Goal: Information Seeking & Learning: Learn about a topic

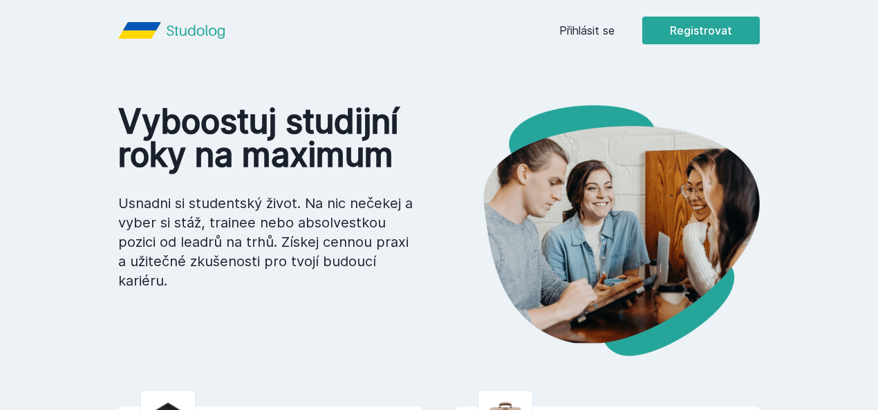
click at [680, 41] on div "Přihlásit se Registrovat" at bounding box center [659, 31] width 200 height 28
click at [614, 34] on link "Přihlásit se" at bounding box center [586, 30] width 55 height 17
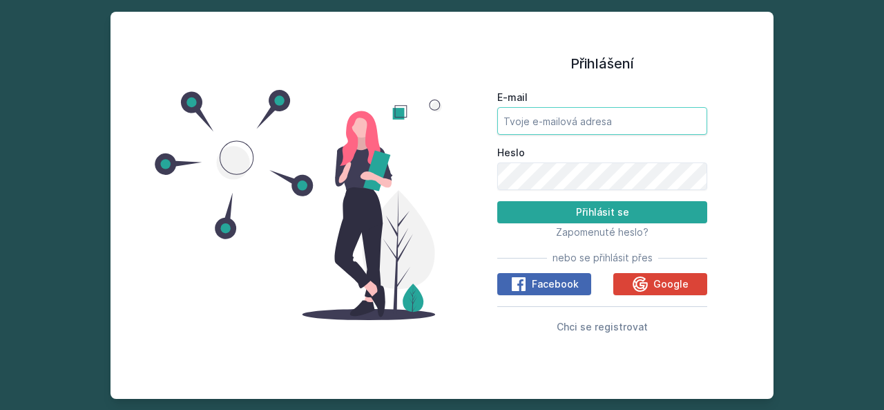
type input "[EMAIL_ADDRESS][DOMAIN_NAME]"
click at [549, 123] on input "[EMAIL_ADDRESS][DOMAIN_NAME]" at bounding box center [603, 121] width 210 height 28
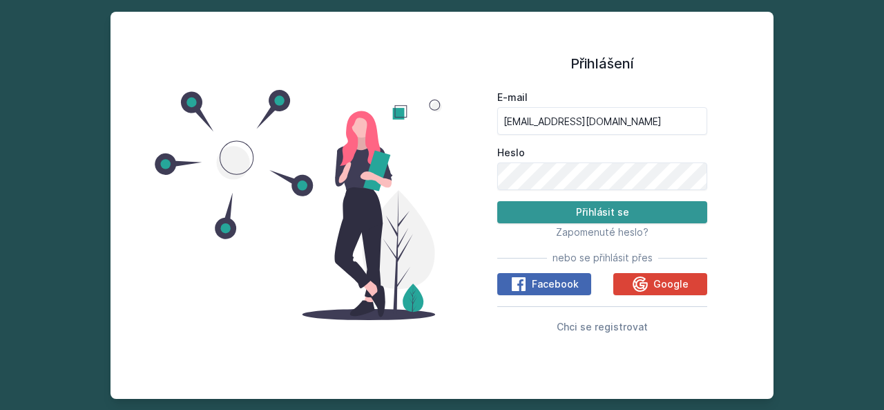
drag, startPoint x: 533, startPoint y: 207, endPoint x: 545, endPoint y: 205, distance: 11.8
click at [533, 207] on button "Přihlásit se" at bounding box center [603, 212] width 210 height 22
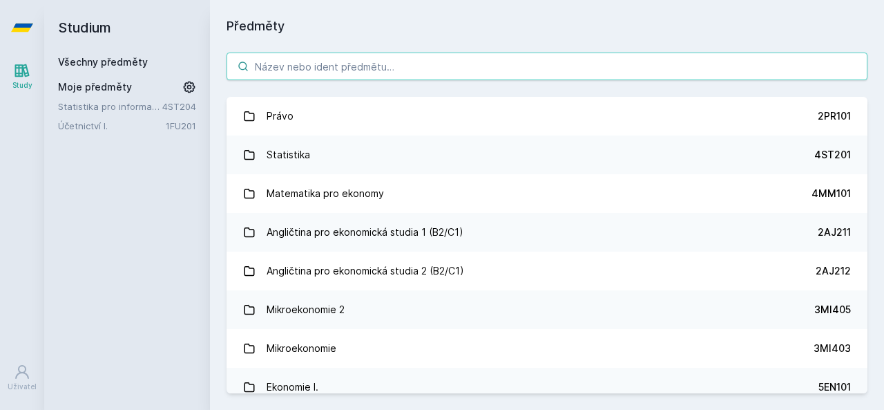
click at [422, 78] on input "search" at bounding box center [547, 67] width 641 height 28
paste input "3MA526"
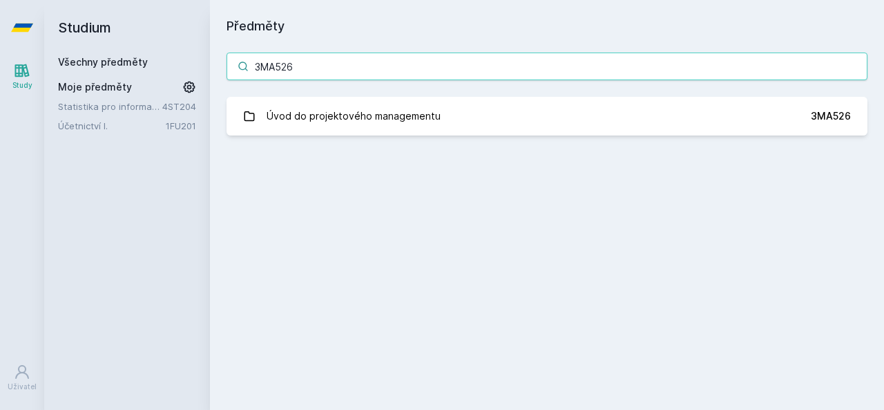
type input "3MA526"
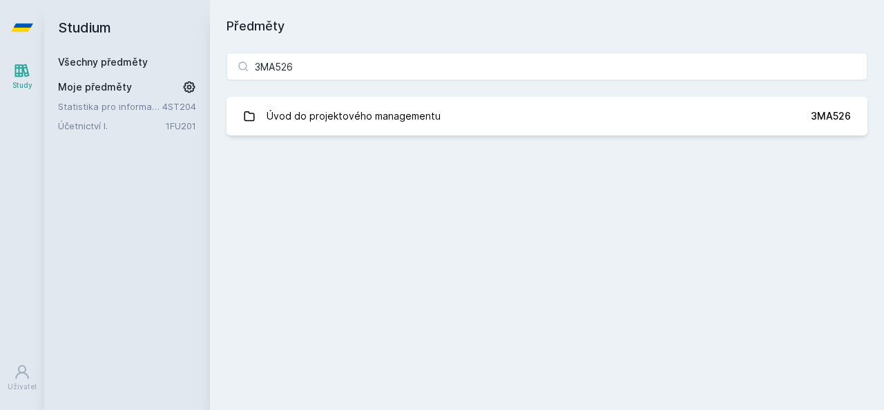
click at [357, 140] on div "3MA526 Úvod do projektového managementu 3MA526 Jejda, něco se pokazilo." at bounding box center [547, 94] width 674 height 116
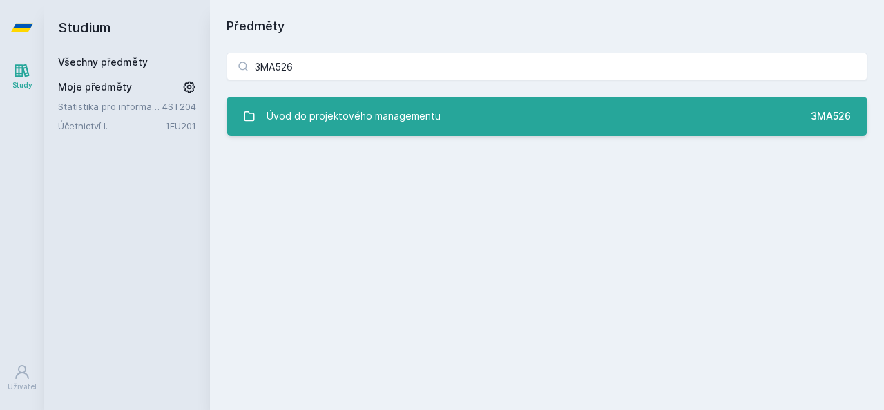
click at [357, 118] on div "Úvod do projektového managementu" at bounding box center [354, 116] width 174 height 28
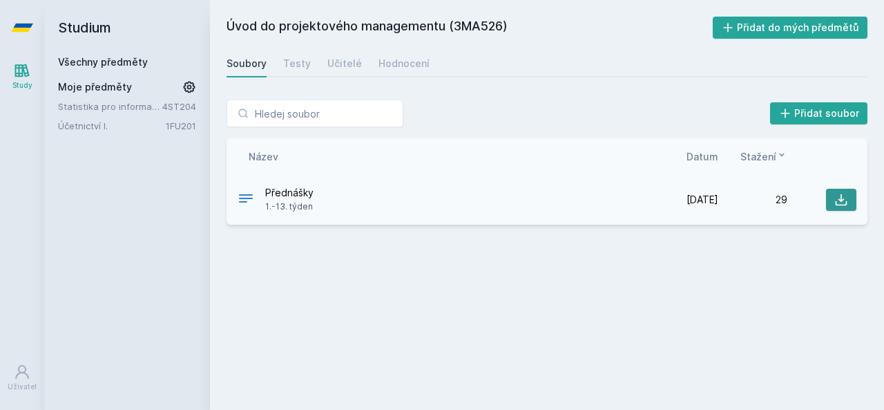
click at [839, 207] on button at bounding box center [841, 200] width 30 height 22
click at [306, 57] on div "Testy" at bounding box center [297, 64] width 28 height 14
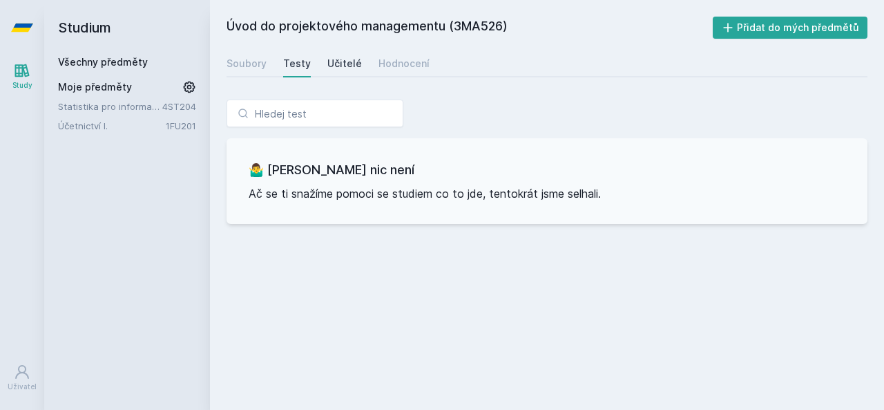
click at [342, 60] on div "Učitelé" at bounding box center [345, 64] width 35 height 14
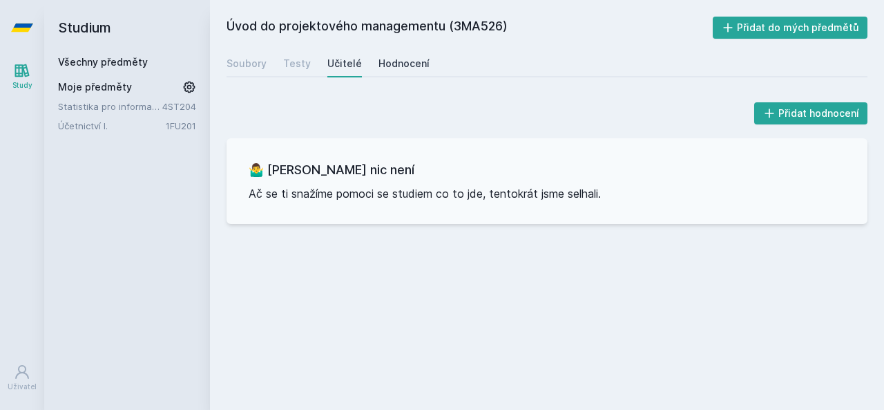
click at [399, 70] on div "Hodnocení" at bounding box center [404, 64] width 51 height 14
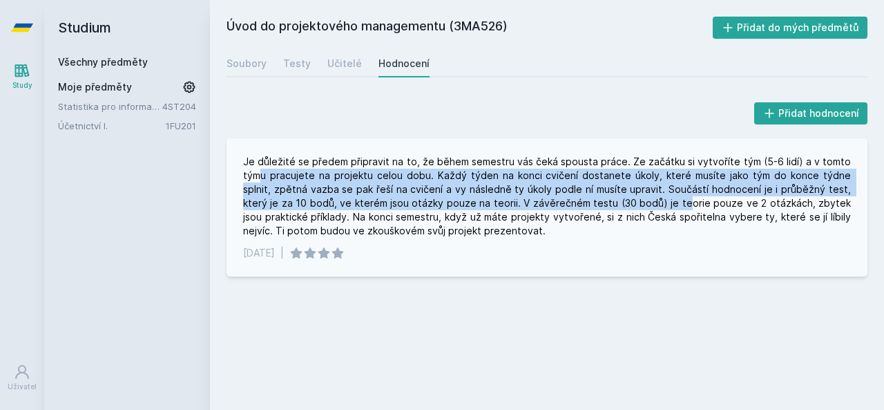
drag, startPoint x: 263, startPoint y: 170, endPoint x: 685, endPoint y: 195, distance: 423.6
click at [636, 198] on div "Je důležité se předem připravit na to, že během semestru vás čeká spousta práce…" at bounding box center [547, 196] width 608 height 83
click at [744, 175] on div "Je důležité se předem připravit na to, že během semestru vás čeká spousta práce…" at bounding box center [547, 196] width 608 height 83
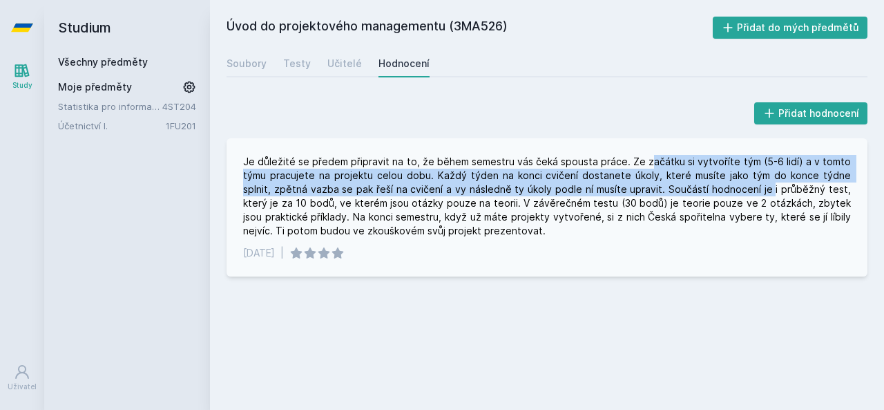
drag, startPoint x: 653, startPoint y: 155, endPoint x: 697, endPoint y: 189, distance: 55.7
click at [728, 193] on div "Je důležité se předem připravit na to, že během semestru vás čeká spousta práce…" at bounding box center [547, 196] width 608 height 83
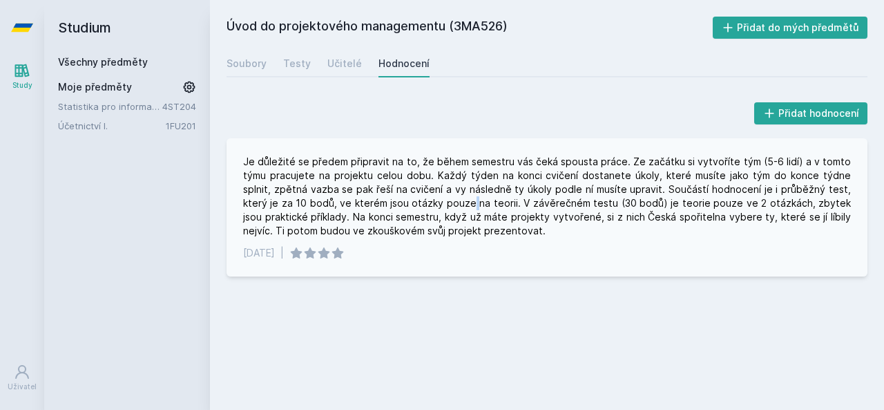
click at [421, 209] on div "Je důležité se předem připravit na to, že během semestru vás čeká spousta práce…" at bounding box center [547, 196] width 608 height 83
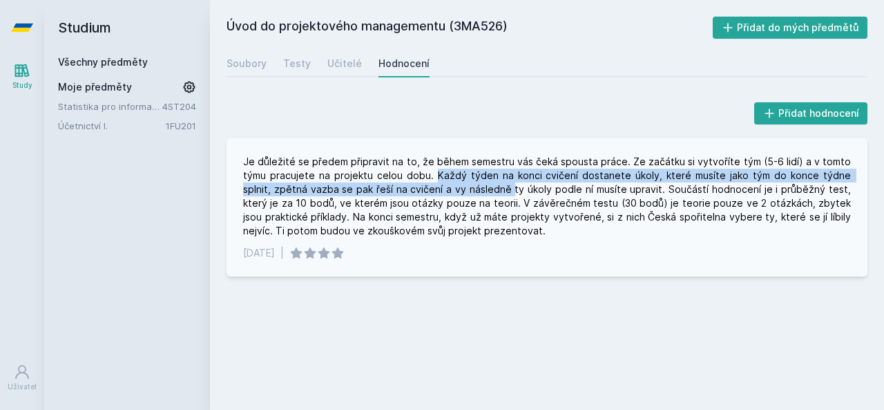
drag, startPoint x: 431, startPoint y: 171, endPoint x: 486, endPoint y: 193, distance: 59.3
click at [476, 193] on div "Je důležité se předem připravit na to, že během semestru vás čeká spousta práce…" at bounding box center [547, 196] width 608 height 83
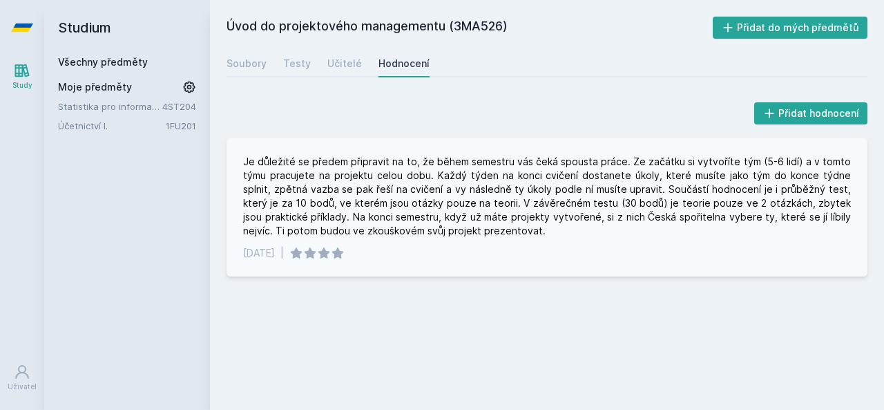
click at [585, 194] on div "Je důležité se předem připravit na to, že během semestru vás čeká spousta práce…" at bounding box center [547, 196] width 608 height 83
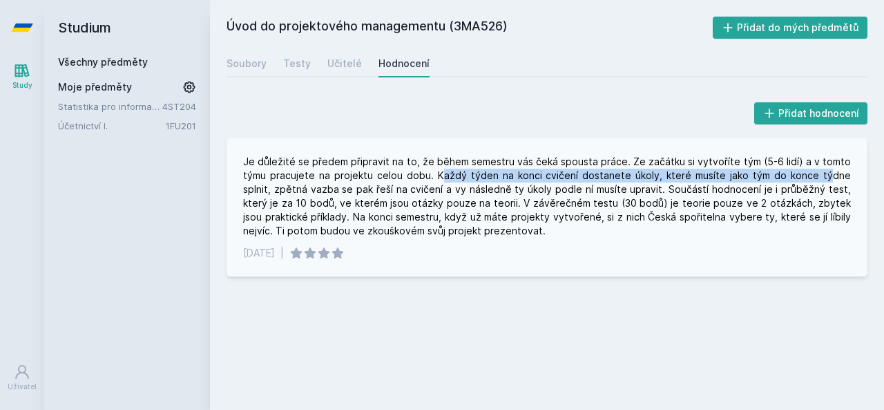
drag, startPoint x: 432, startPoint y: 173, endPoint x: 824, endPoint y: 181, distance: 391.9
click at [816, 181] on div "Je důležité se předem připravit na to, že během semestru vás čeká spousta práce…" at bounding box center [547, 196] width 608 height 83
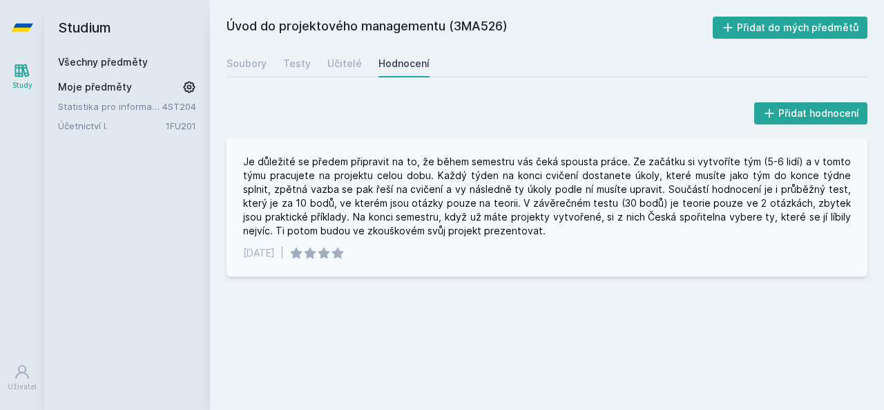
click at [835, 180] on div "Je důležité se předem připravit na to, že během semestru vás čeká spousta práce…" at bounding box center [547, 196] width 608 height 83
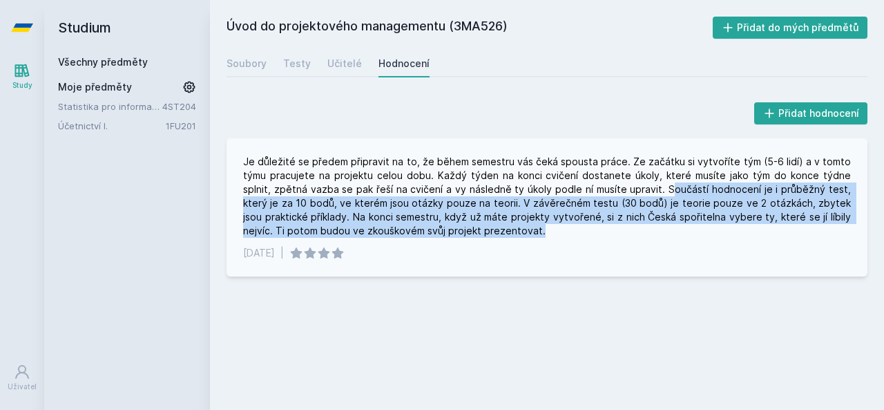
drag, startPoint x: 631, startPoint y: 187, endPoint x: 604, endPoint y: 234, distance: 54.2
click at [604, 234] on div "Je důležité se předem připravit na to, že během semestru vás čeká spousta práce…" at bounding box center [547, 196] width 608 height 83
click at [603, 234] on div "Je důležité se předem připravit na to, že během semestru vás čeká spousta práce…" at bounding box center [547, 196] width 608 height 83
click at [602, 234] on div "Je důležité se předem připravit na to, že během semestru vás čeká spousta práce…" at bounding box center [547, 196] width 608 height 83
click at [597, 209] on div "Je důležité se předem připravit na to, že během semestru vás čeká spousta práce…" at bounding box center [547, 196] width 608 height 83
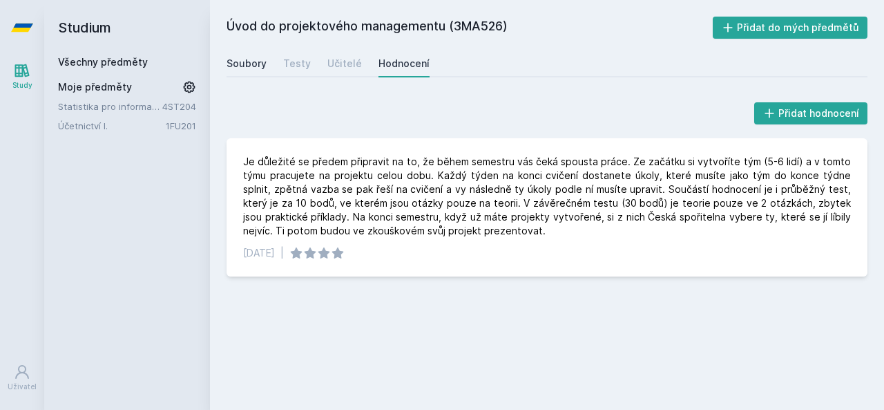
click at [256, 62] on div "Soubory" at bounding box center [247, 64] width 40 height 14
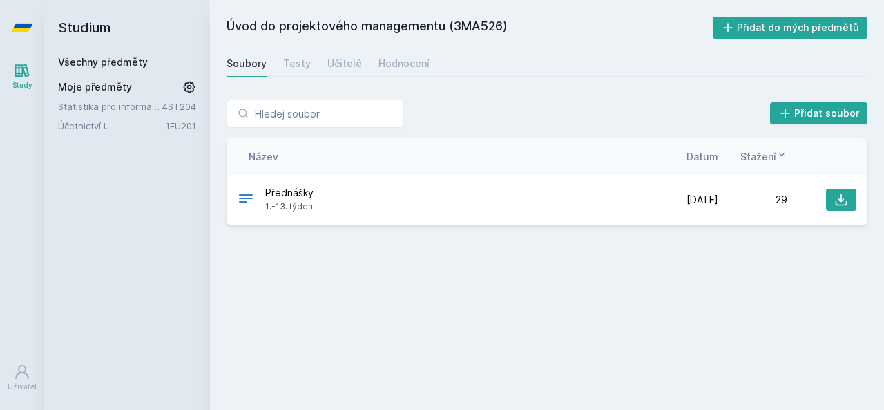
click at [79, 66] on link "Všechny předměty" at bounding box center [103, 62] width 90 height 12
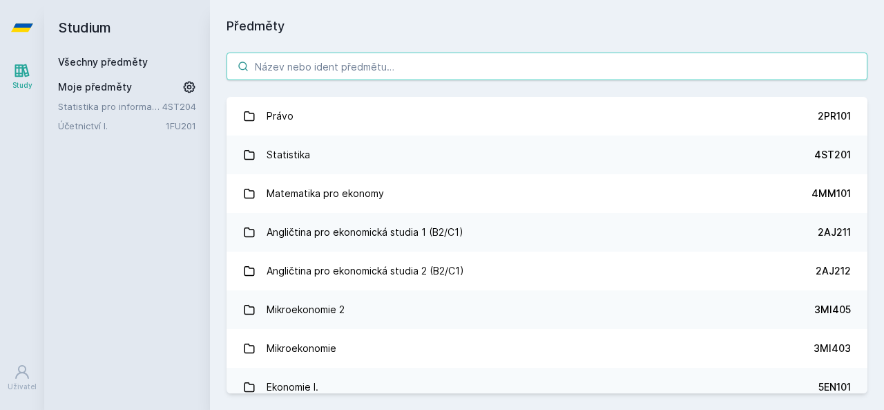
click at [276, 59] on input "search" at bounding box center [547, 67] width 641 height 28
paste input "4ME411"
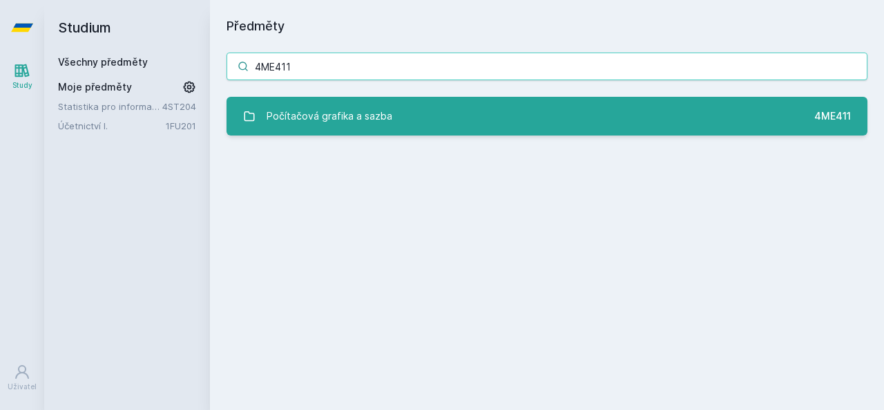
type input "4ME411"
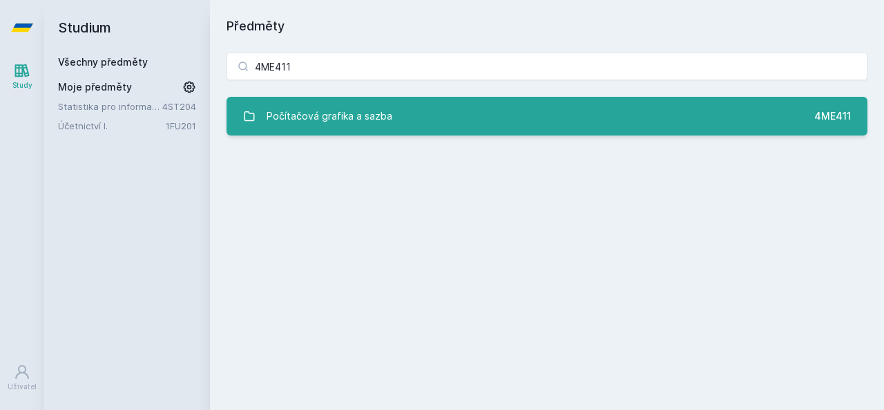
click at [335, 125] on div "Počítačová grafika a sazba" at bounding box center [330, 116] width 126 height 28
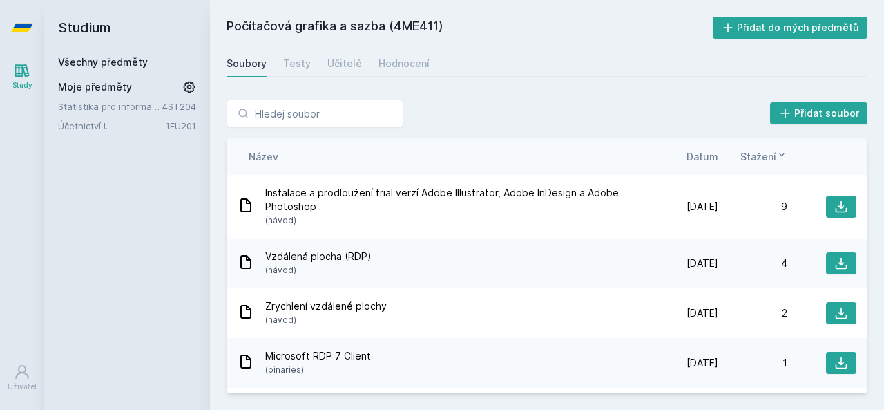
scroll to position [44, 0]
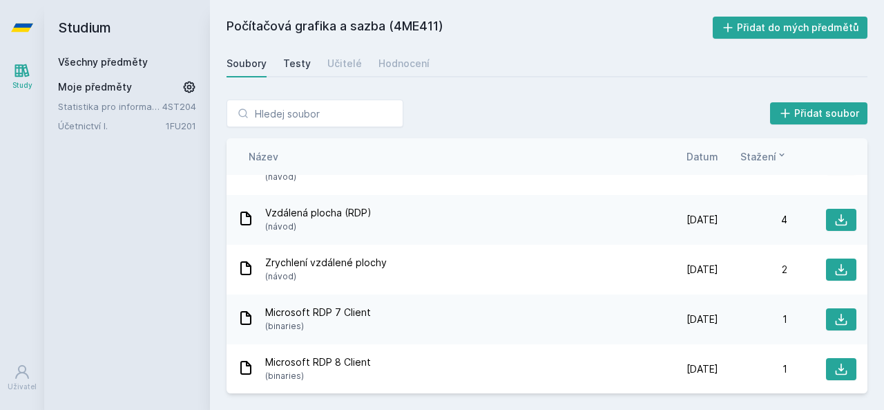
click at [300, 67] on div "Testy" at bounding box center [297, 64] width 28 height 14
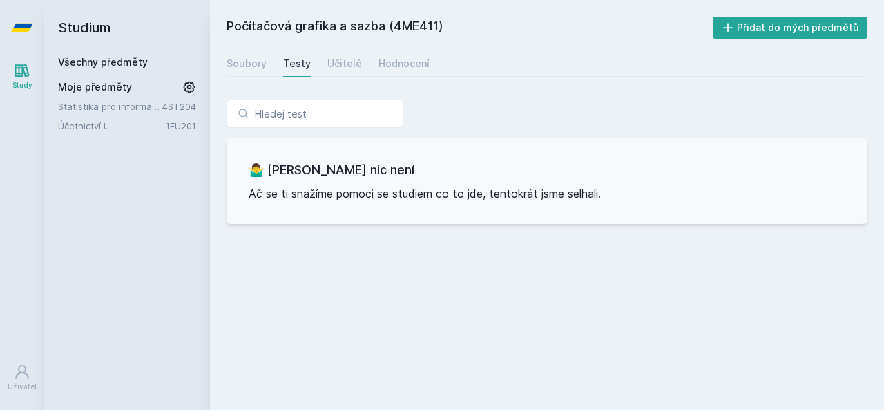
click at [365, 64] on div "Soubory Testy Učitelé Hodnocení" at bounding box center [547, 64] width 641 height 28
click at [356, 64] on div "Učitelé" at bounding box center [345, 64] width 35 height 14
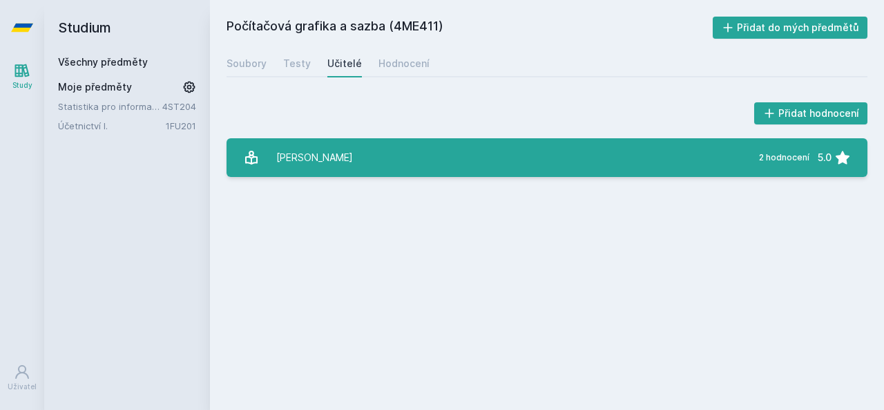
click at [415, 168] on link "[PERSON_NAME] 2 hodnocení 5.0" at bounding box center [547, 157] width 641 height 39
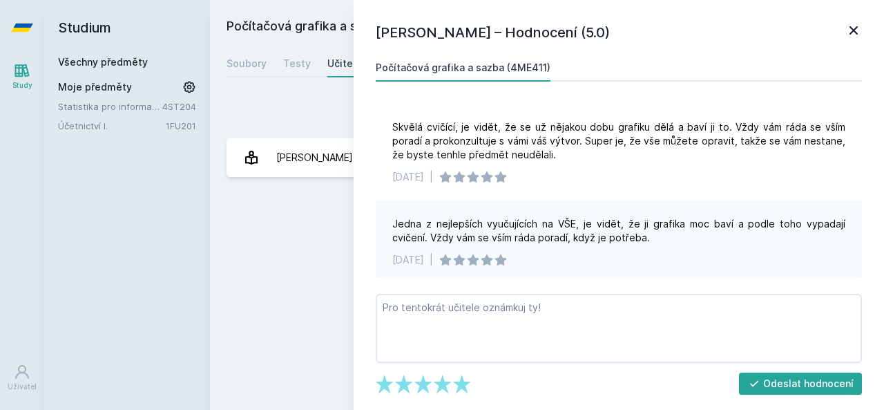
click at [308, 222] on div "Počítačová grafika a sazba (4ME411) Přidat do mých předmětů [GEOGRAPHIC_DATA] T…" at bounding box center [547, 205] width 641 height 377
click at [344, 66] on div "Učitelé" at bounding box center [345, 64] width 35 height 14
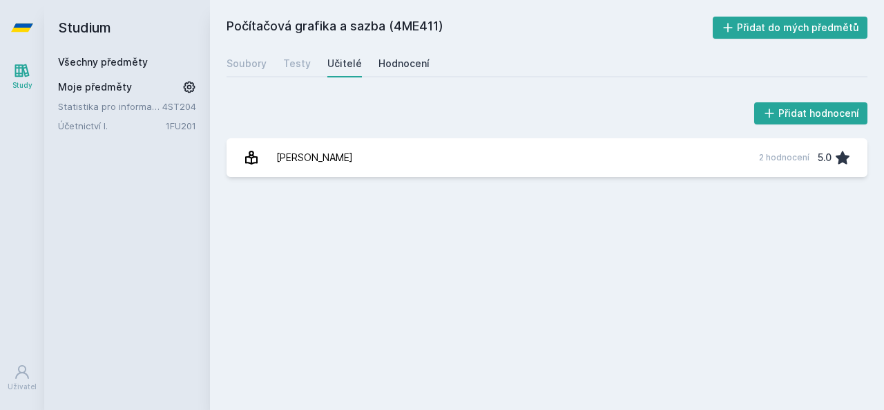
click at [404, 60] on div "Hodnocení" at bounding box center [404, 64] width 51 height 14
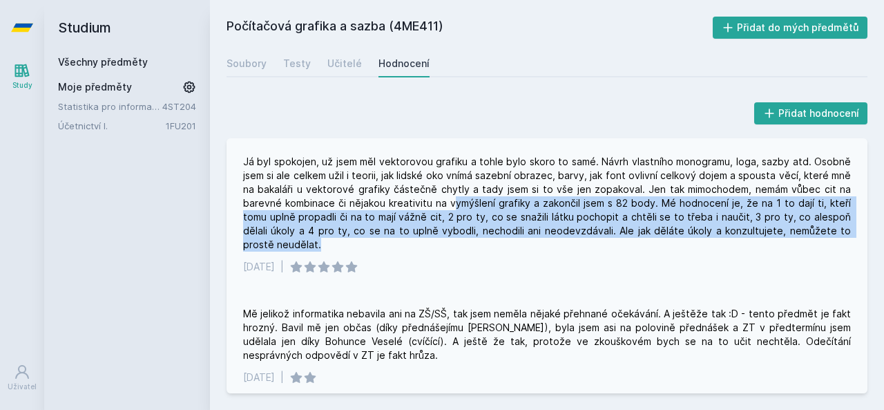
drag, startPoint x: 460, startPoint y: 205, endPoint x: 683, endPoint y: 244, distance: 226.5
click at [683, 244] on div "Já byl spokojen, už jsem měl vektorovou grafiku a tohle bylo skoro to samé. Náv…" at bounding box center [547, 203] width 608 height 97
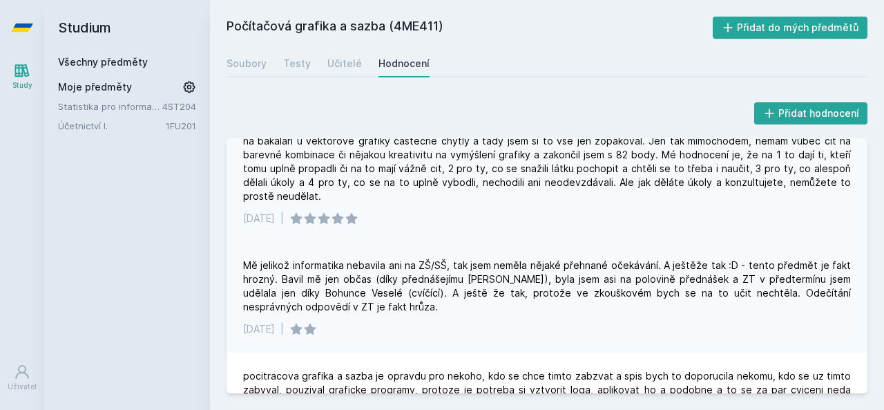
scroll to position [69, 0]
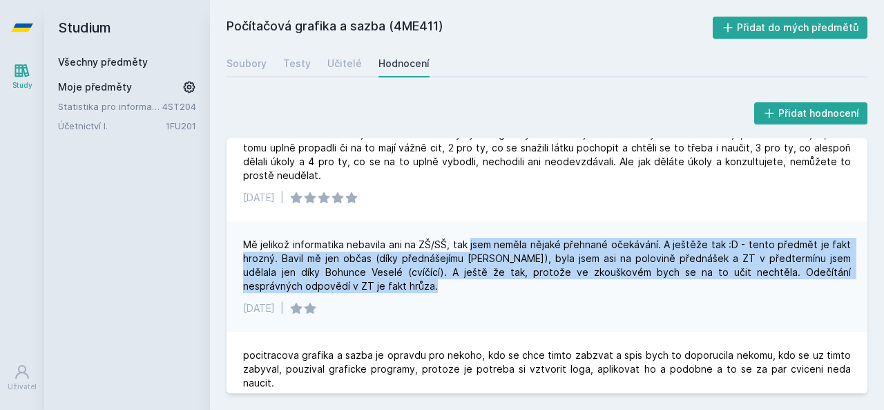
drag, startPoint x: 471, startPoint y: 242, endPoint x: 518, endPoint y: 287, distance: 65.0
click at [518, 287] on div "Mě jelikož informatika nebavila ani na ZŠ/SŠ, tak jsem neměla nějaké přehnané o…" at bounding box center [547, 265] width 608 height 55
click at [448, 288] on div "Mě jelikož informatika nebavila ani na ZŠ/SŠ, tak jsem neměla nějaké přehnané o…" at bounding box center [547, 265] width 608 height 55
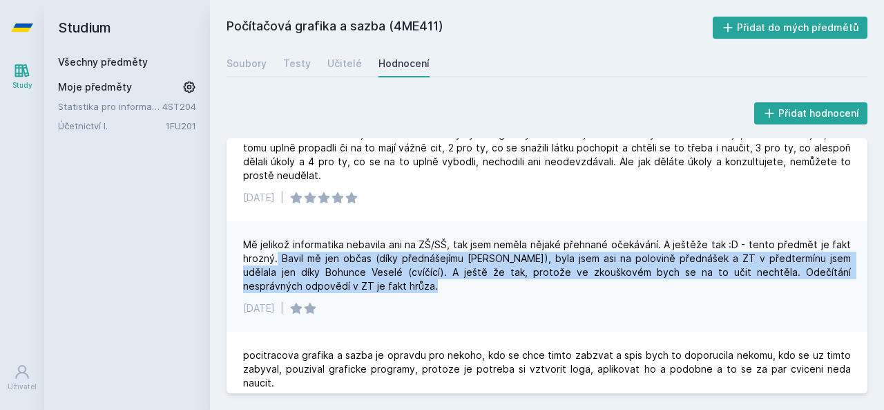
drag, startPoint x: 413, startPoint y: 290, endPoint x: 277, endPoint y: 258, distance: 139.8
click at [277, 258] on div "Mě jelikož informatika nebavila ani na ZŠ/SŠ, tak jsem neměla nějaké přehnané o…" at bounding box center [547, 265] width 608 height 55
click at [569, 256] on div "Mě jelikož informatika nebavila ani na ZŠ/SŠ, tak jsem neměla nějaké přehnané o…" at bounding box center [547, 265] width 608 height 55
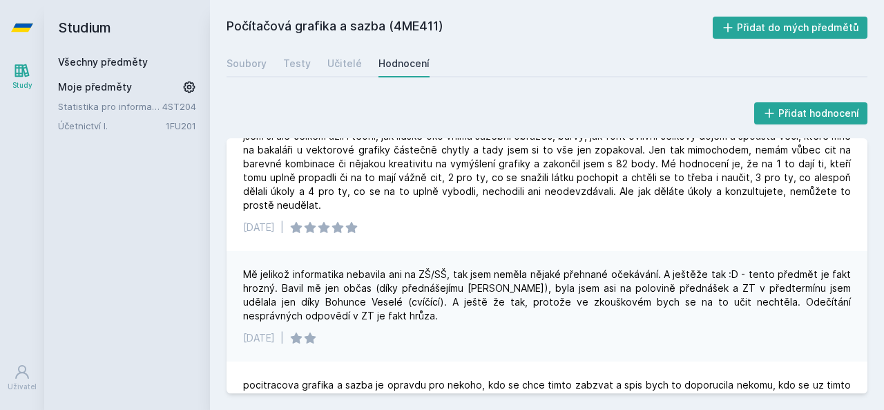
scroll to position [21, 0]
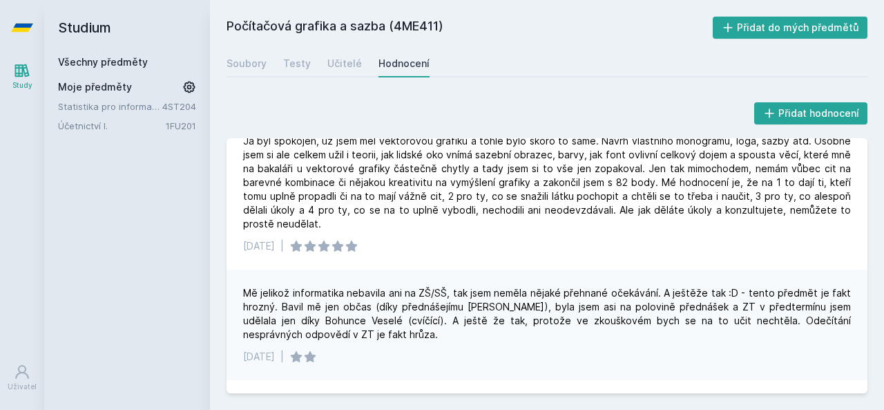
click at [122, 59] on div "Studium Všechny předměty Moje předměty Statistika pro informatiky 4ST204 Účetni…" at bounding box center [127, 205] width 166 height 410
click at [120, 62] on link "Všechny předměty" at bounding box center [103, 62] width 90 height 12
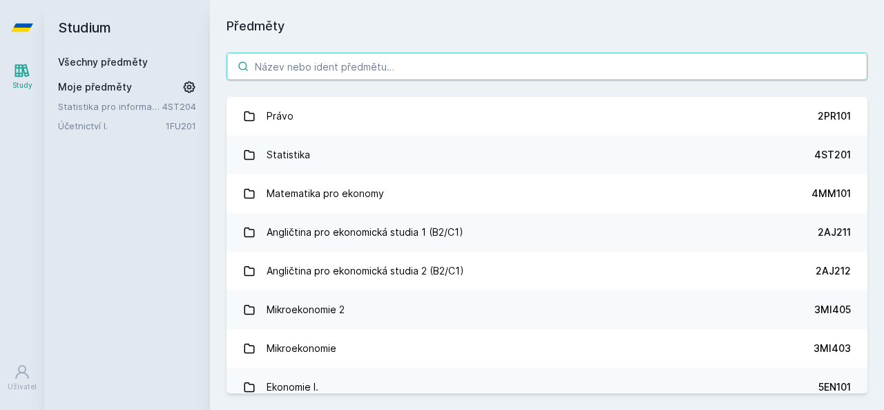
click at [285, 65] on input "search" at bounding box center [547, 67] width 641 height 28
paste input "4IT411"
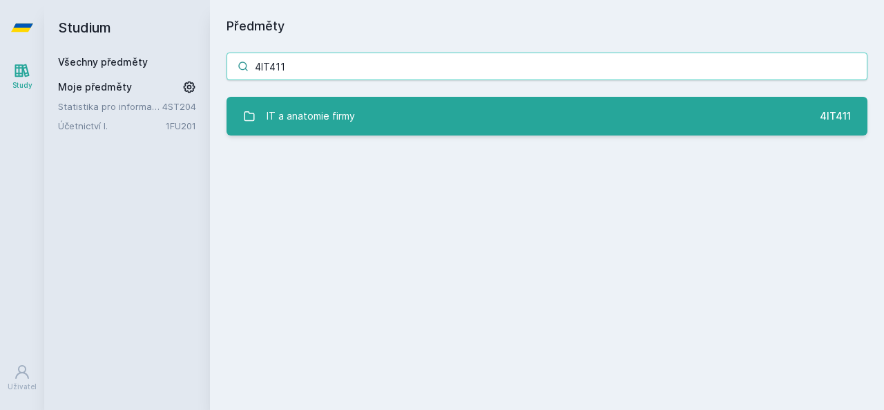
type input "4IT411"
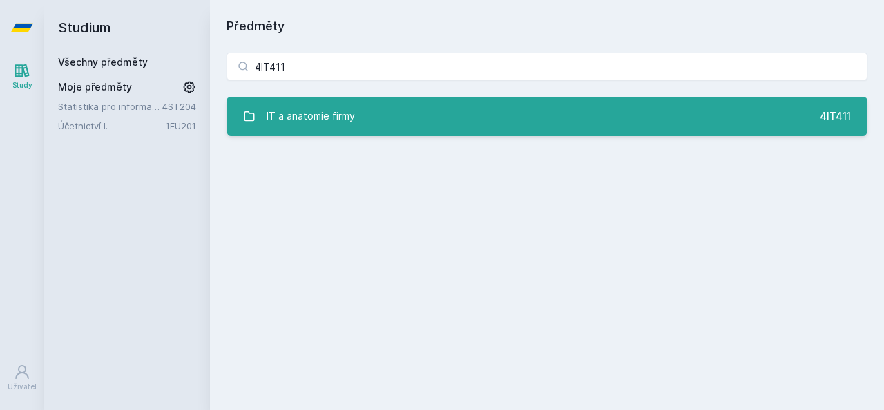
click at [339, 103] on div "IT a anatomie firmy" at bounding box center [311, 116] width 88 height 28
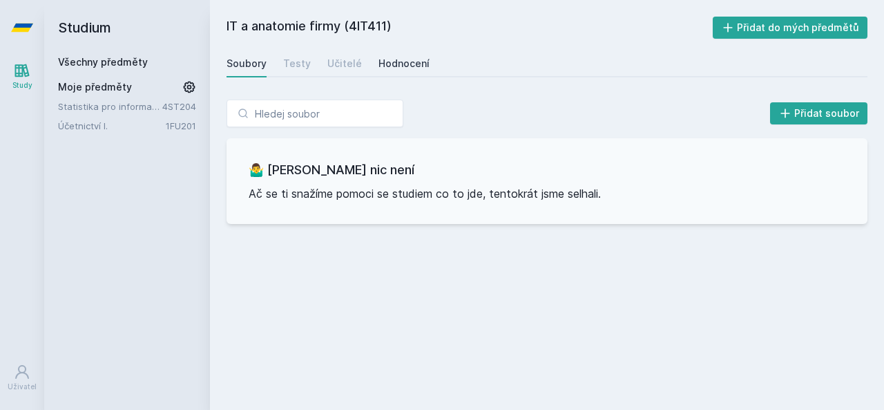
click at [412, 64] on div "Hodnocení" at bounding box center [404, 64] width 51 height 14
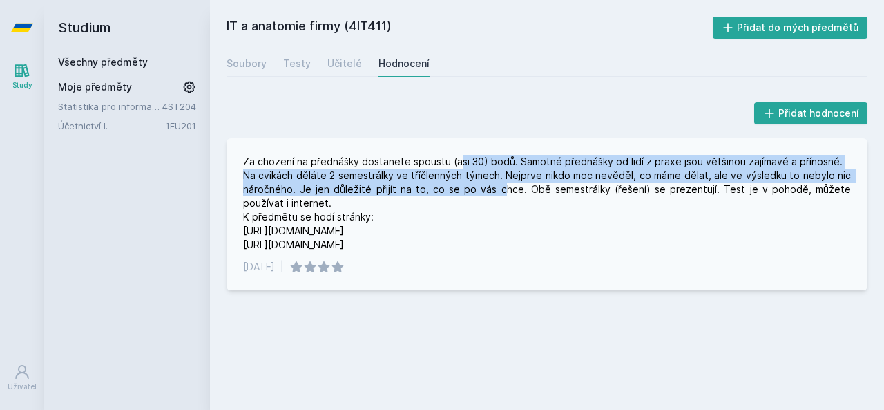
drag, startPoint x: 455, startPoint y: 161, endPoint x: 509, endPoint y: 190, distance: 61.2
click at [488, 193] on div "Za chození na přednášky dostanete spoustu (asi 30) bodů. Samotné přednášky od l…" at bounding box center [547, 203] width 608 height 97
click at [477, 189] on div "Za chození na přednášky dostanete spoustu (asi 30) bodů. Samotné přednášky od l…" at bounding box center [547, 203] width 608 height 97
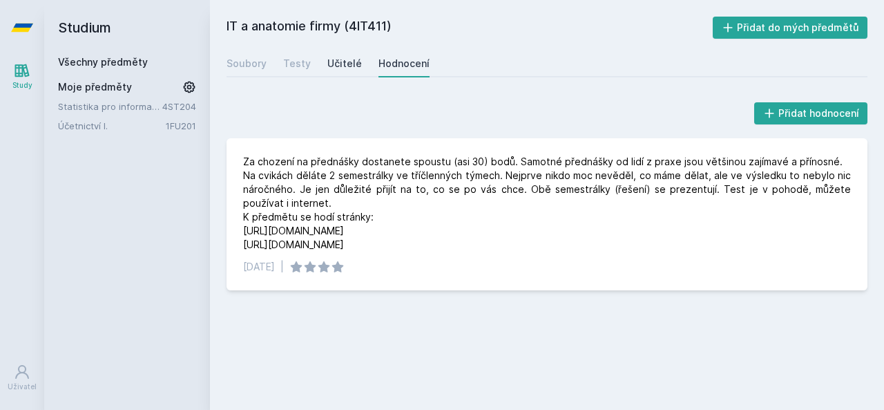
click at [349, 62] on div "Učitelé" at bounding box center [345, 64] width 35 height 14
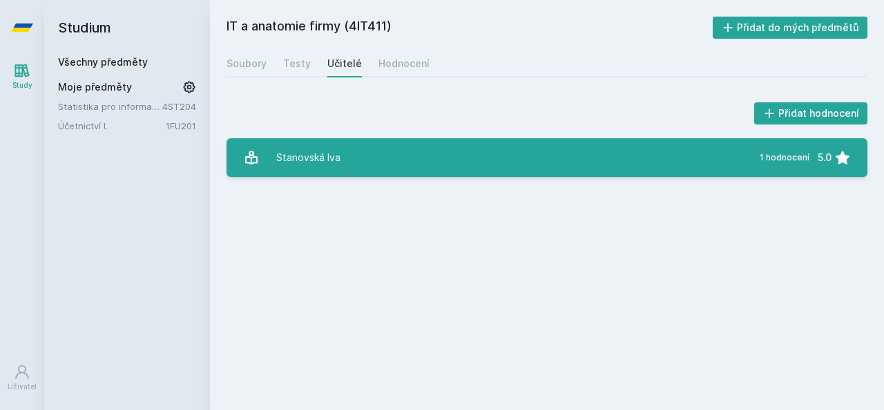
click at [322, 151] on div "Stanovská Iva" at bounding box center [308, 158] width 64 height 28
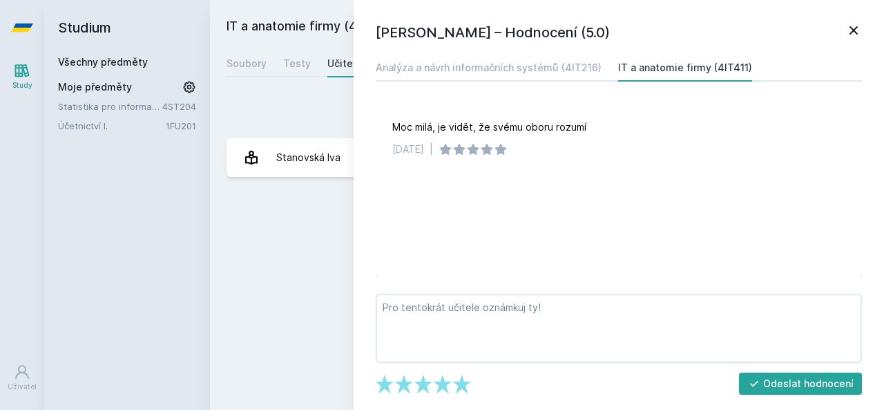
click at [323, 109] on div "Přidat hodnocení" at bounding box center [547, 114] width 641 height 28
click at [846, 26] on icon at bounding box center [854, 30] width 17 height 17
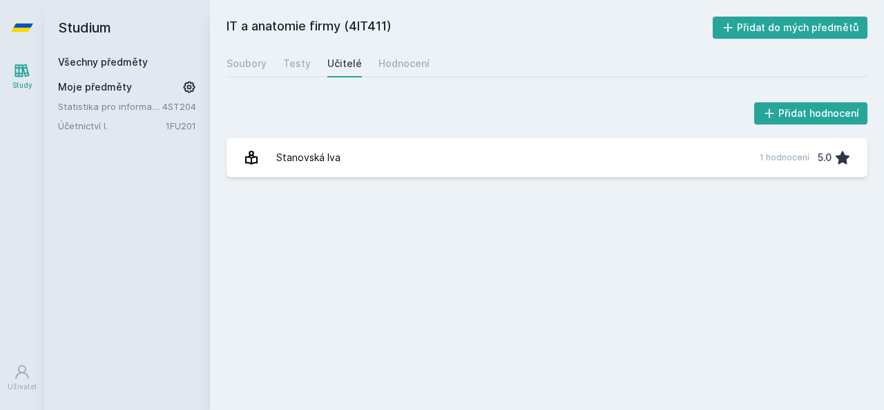
click at [310, 59] on div "Soubory Testy Učitelé Hodnocení" at bounding box center [547, 64] width 641 height 28
click at [300, 64] on div "Testy" at bounding box center [297, 64] width 28 height 14
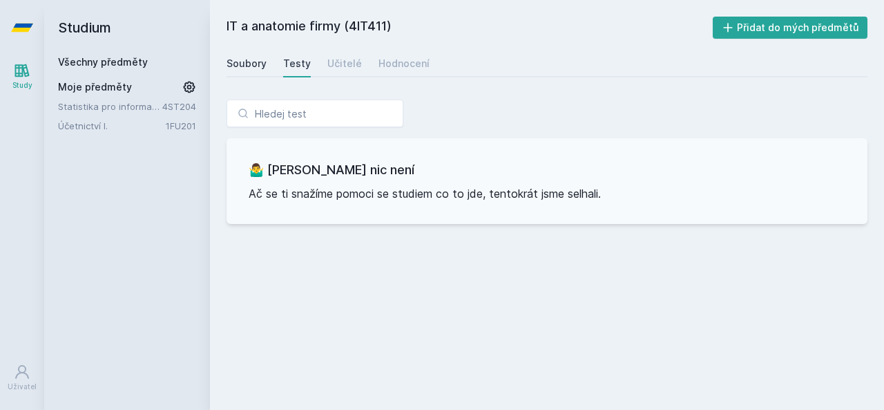
click at [234, 62] on div "Soubory" at bounding box center [247, 64] width 40 height 14
